Goal: Task Accomplishment & Management: Manage account settings

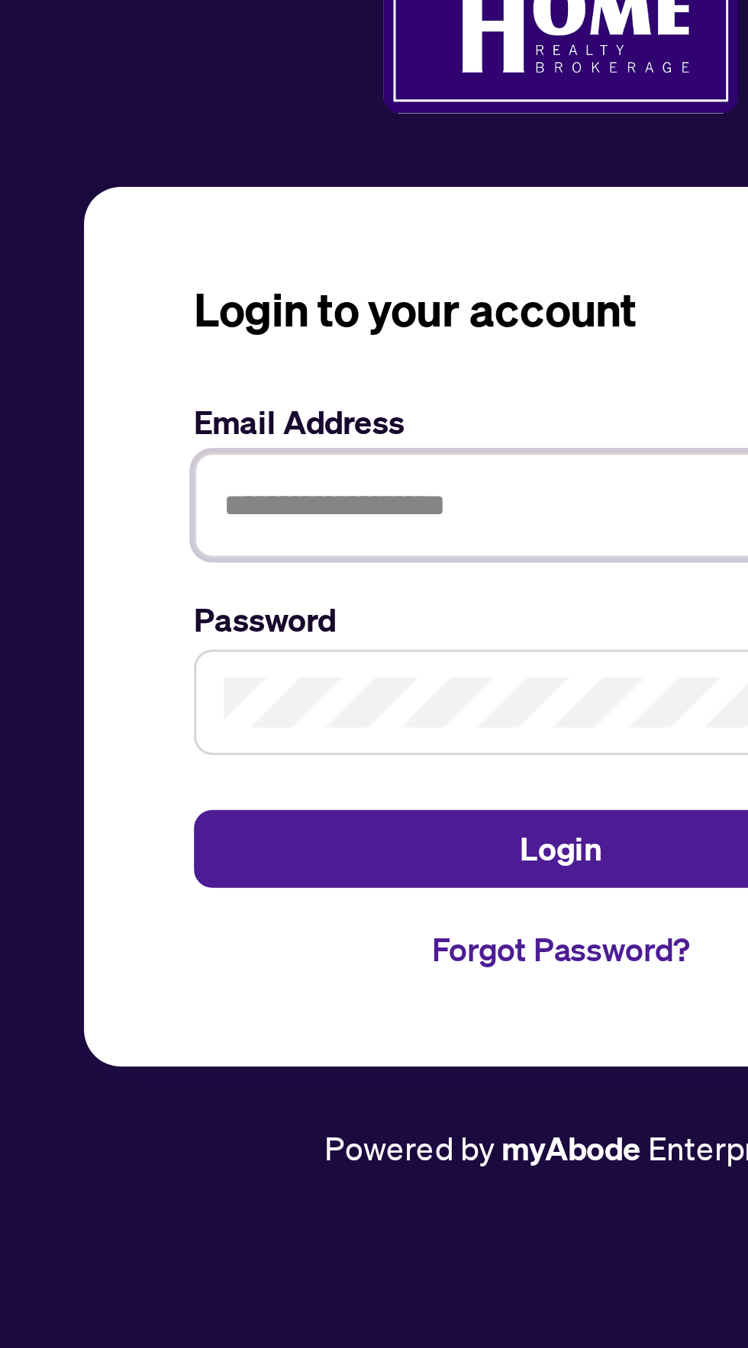
click at [274, 691] on input "text" at bounding box center [374, 673] width 244 height 35
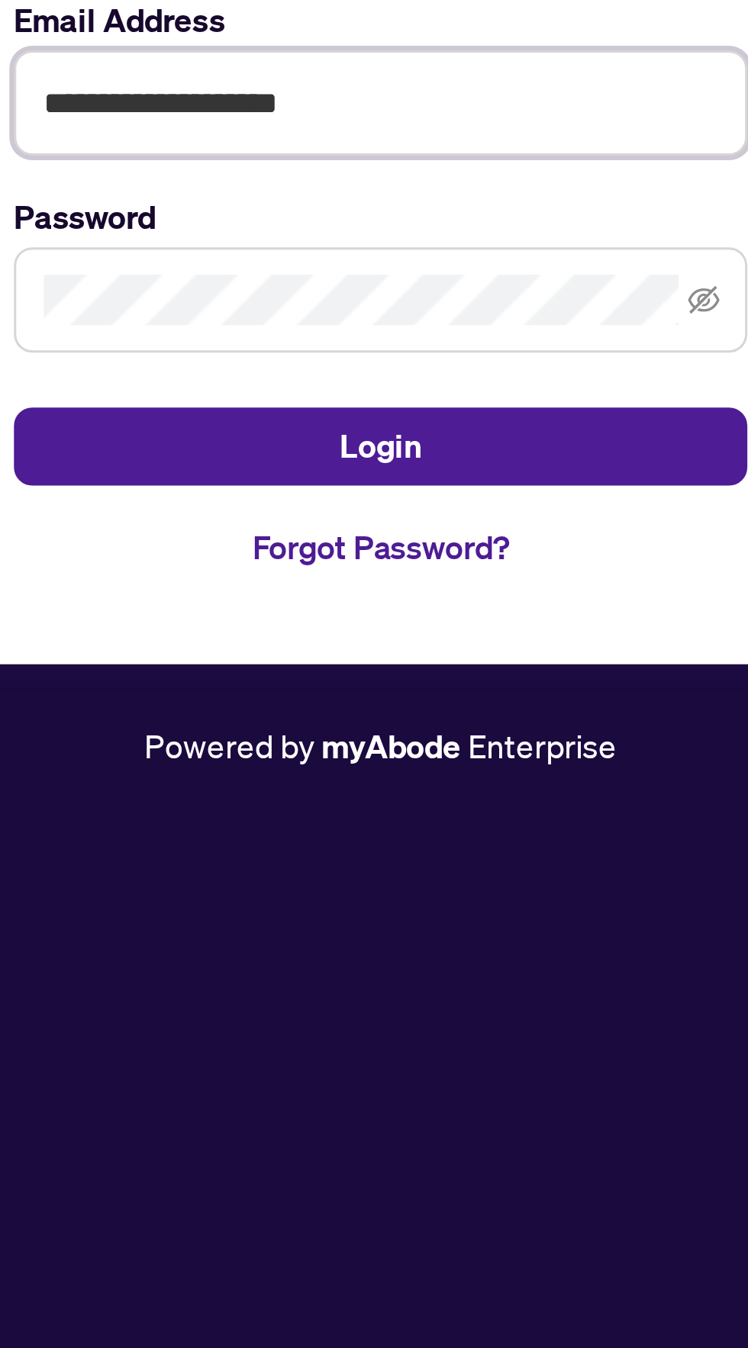
click at [343, 691] on input "**********" at bounding box center [374, 673] width 244 height 35
type input "**********"
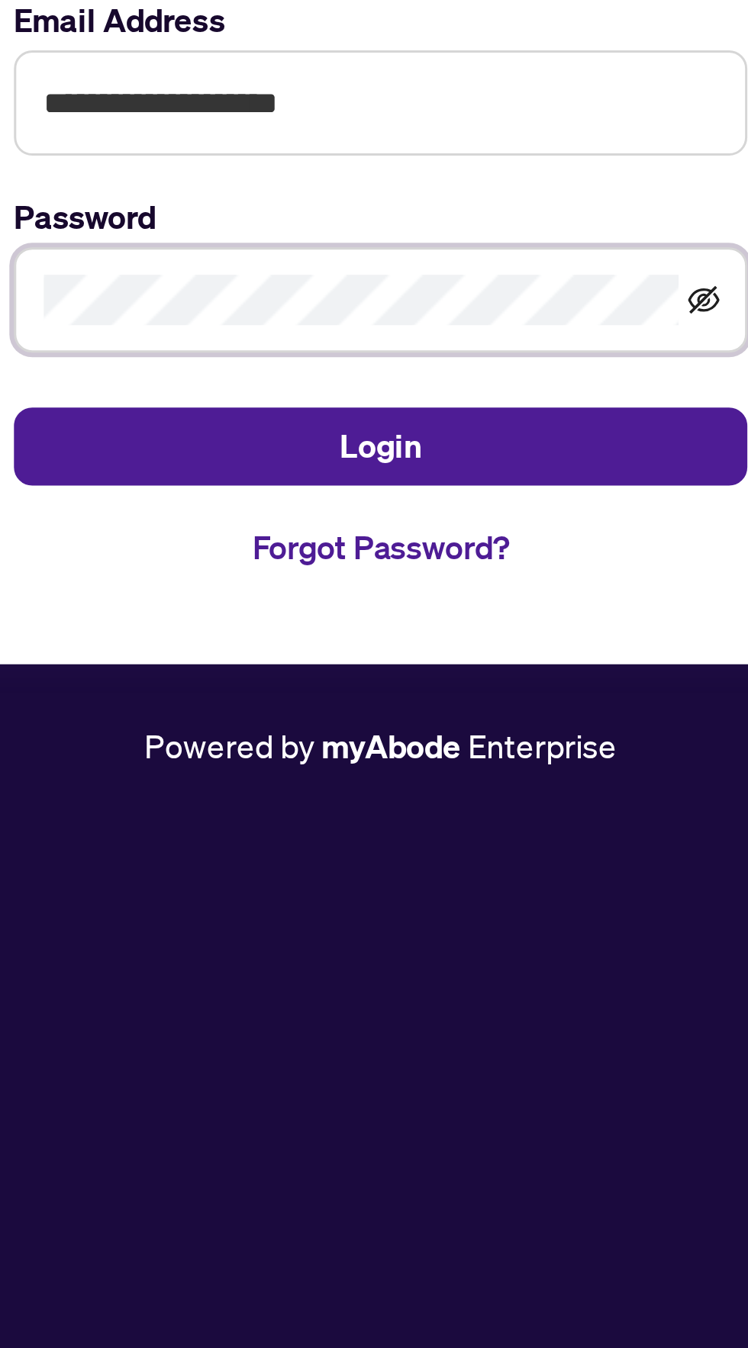
click at [481, 744] on icon "eye-invisible" at bounding box center [481, 739] width 11 height 11
click at [481, 744] on icon "eye" at bounding box center [481, 739] width 11 height 11
click at [479, 744] on icon "eye-invisible" at bounding box center [481, 739] width 11 height 9
click at [252, 775] on button "Login" at bounding box center [374, 788] width 244 height 26
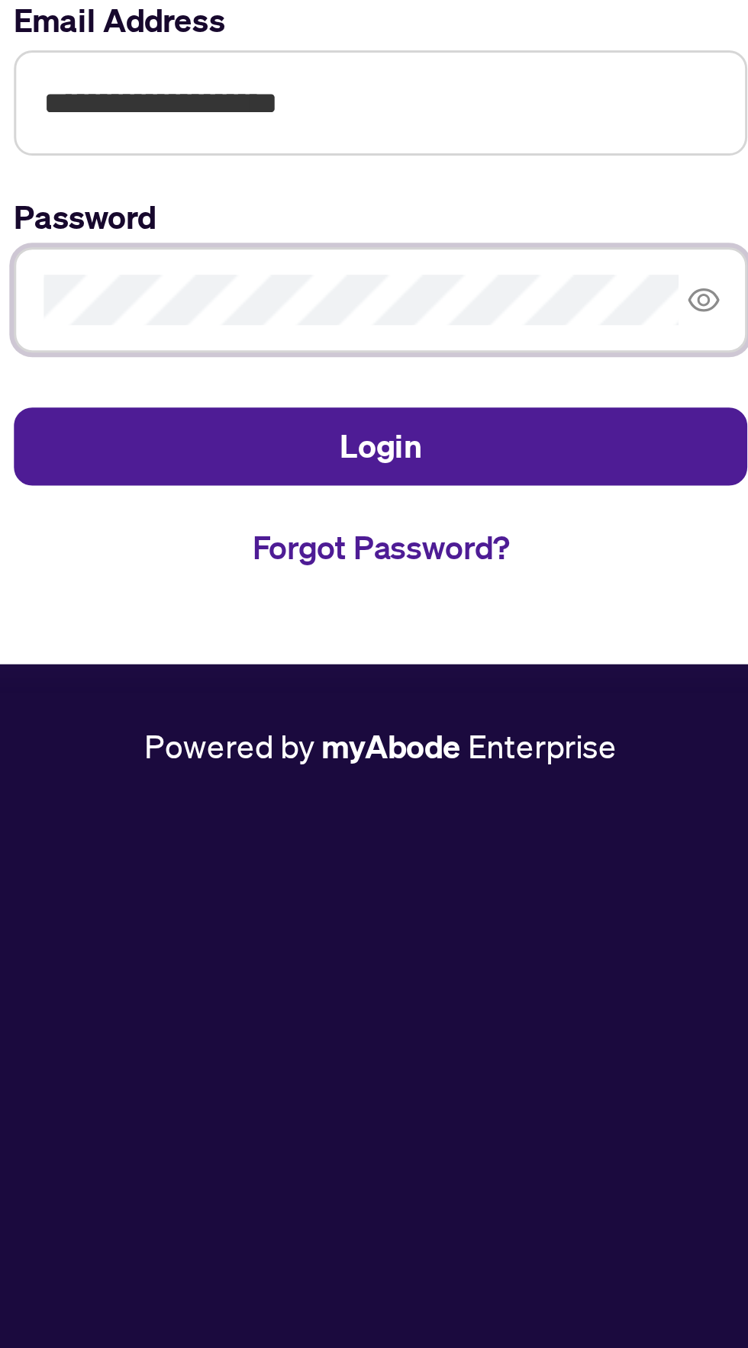
click at [252, 775] on button "Login" at bounding box center [374, 788] width 244 height 26
click at [480, 743] on icon "eye" at bounding box center [481, 739] width 11 height 8
click at [478, 744] on icon "eye-invisible" at bounding box center [481, 739] width 11 height 11
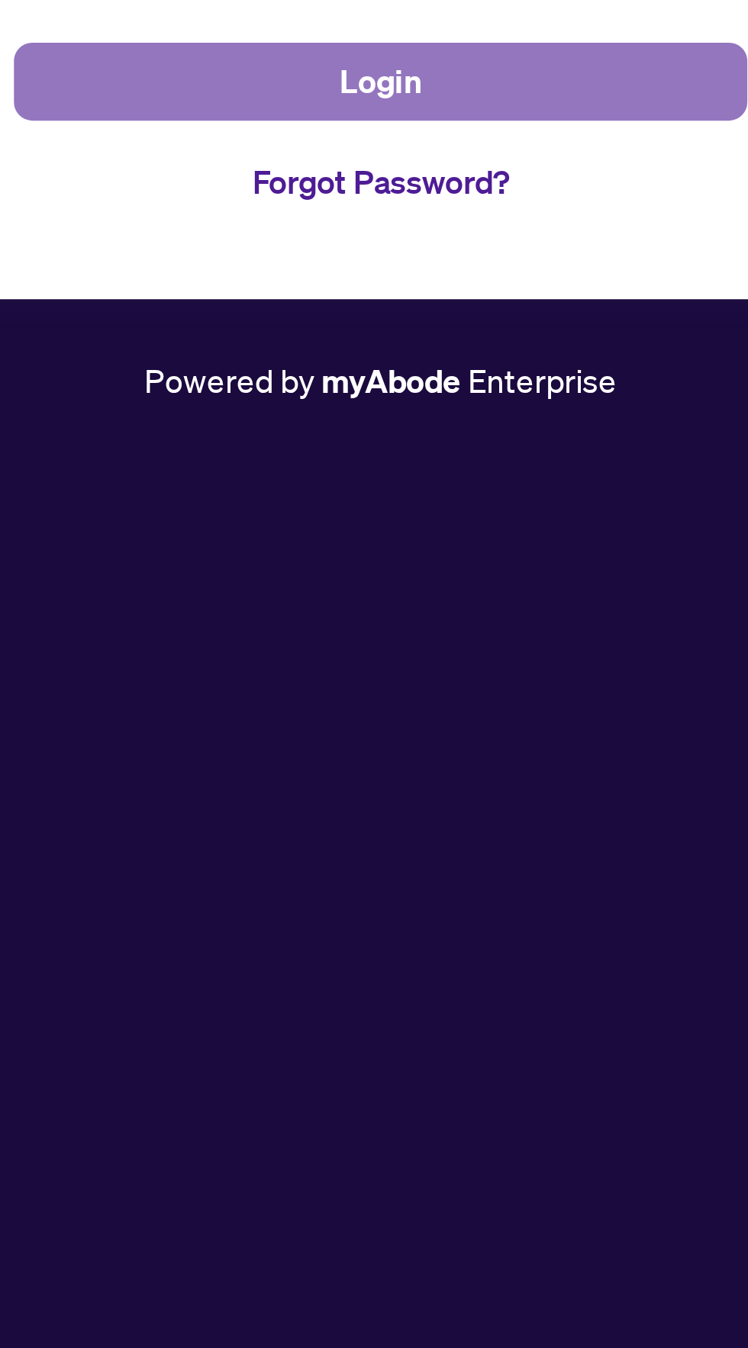
click at [371, 800] on span "Login" at bounding box center [373, 788] width 27 height 24
